Goal: Navigation & Orientation: Find specific page/section

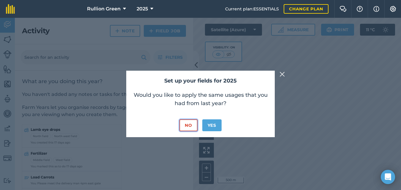
click at [186, 125] on button "No" at bounding box center [188, 125] width 18 height 12
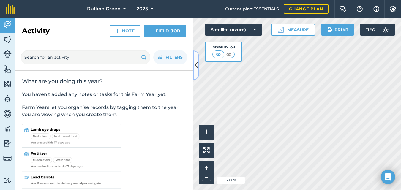
click at [195, 68] on icon at bounding box center [195, 65] width 3 height 10
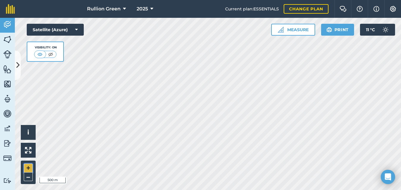
click at [27, 167] on button "+" at bounding box center [28, 167] width 9 height 9
click at [20, 66] on button at bounding box center [18, 65] width 6 height 30
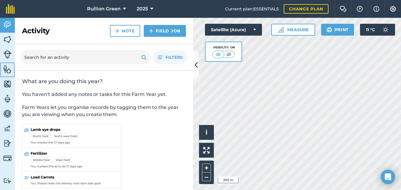
click at [7, 69] on img at bounding box center [7, 69] width 8 height 9
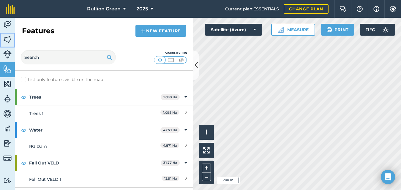
click at [6, 41] on img at bounding box center [7, 39] width 8 height 9
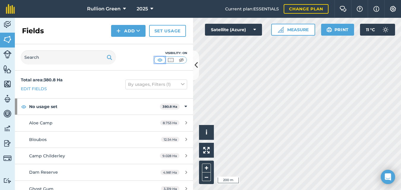
click at [161, 59] on img at bounding box center [159, 60] width 7 height 6
click at [196, 62] on icon at bounding box center [195, 65] width 3 height 10
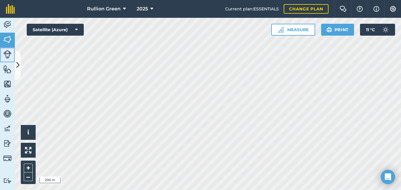
click at [7, 51] on img at bounding box center [7, 54] width 8 height 8
drag, startPoint x: 18, startPoint y: 57, endPoint x: 7, endPoint y: 39, distance: 20.9
click at [7, 39] on img at bounding box center [7, 39] width 8 height 9
click at [335, 31] on button "Print" at bounding box center [337, 30] width 33 height 12
click at [26, 175] on button "–" at bounding box center [28, 176] width 9 height 9
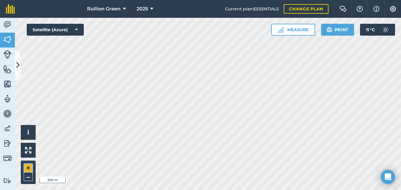
click at [27, 168] on button "+" at bounding box center [28, 167] width 9 height 9
click at [29, 178] on button "–" at bounding box center [28, 176] width 9 height 9
click at [25, 168] on button "+" at bounding box center [28, 167] width 9 height 9
click at [29, 176] on button "–" at bounding box center [28, 176] width 9 height 9
click at [27, 166] on button "+" at bounding box center [28, 167] width 9 height 9
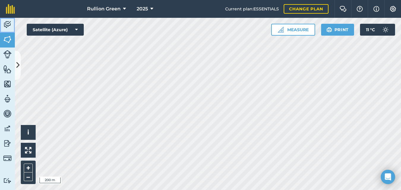
click at [7, 25] on img at bounding box center [7, 24] width 8 height 9
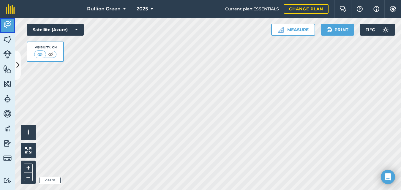
click at [7, 25] on img at bounding box center [7, 24] width 8 height 9
click at [38, 54] on img at bounding box center [39, 54] width 7 height 6
click at [11, 37] on img at bounding box center [7, 39] width 8 height 9
